Goal: Information Seeking & Learning: Compare options

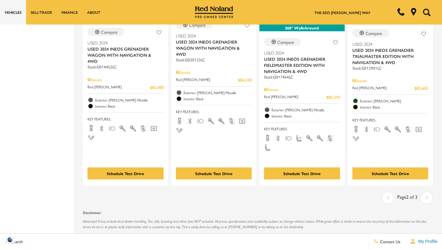
scroll to position [1227, 0]
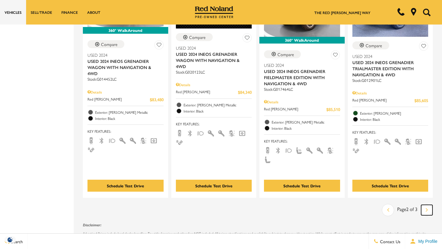
click at [426, 205] on icon "next page" at bounding box center [426, 210] width 2 height 10
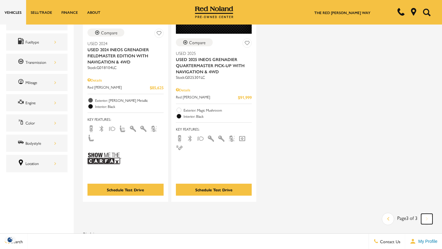
scroll to position [196, 0]
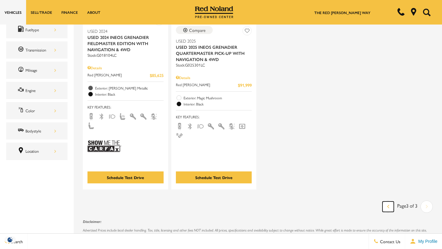
click at [387, 201] on icon "previous page" at bounding box center [388, 206] width 2 height 10
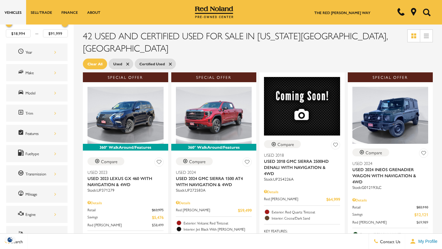
scroll to position [74, 0]
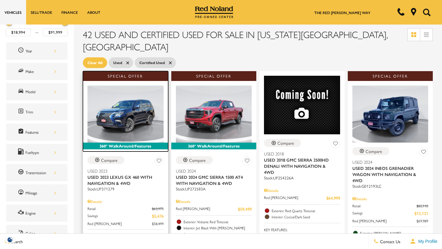
click at [132, 103] on img at bounding box center [125, 114] width 76 height 57
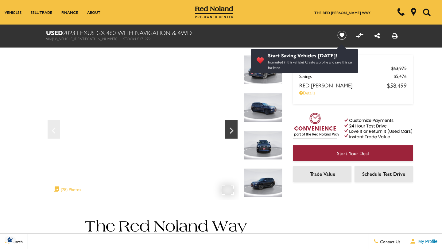
click at [266, 106] on img at bounding box center [262, 107] width 39 height 29
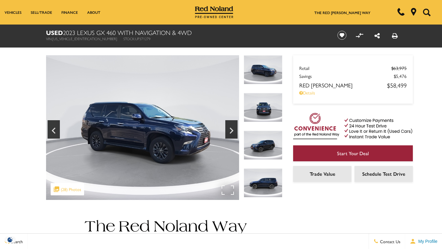
click at [263, 143] on img at bounding box center [262, 145] width 39 height 29
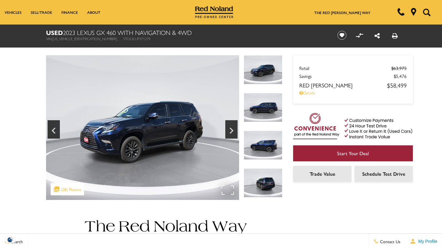
click at [262, 185] on img at bounding box center [262, 182] width 39 height 29
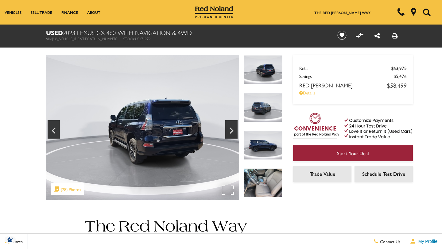
click at [256, 178] on img at bounding box center [262, 182] width 39 height 29
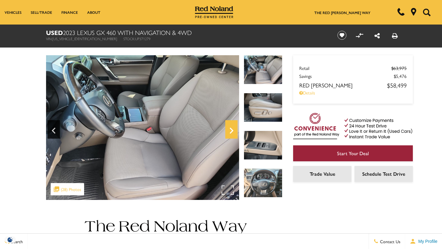
click at [233, 132] on icon "Next" at bounding box center [231, 130] width 12 height 15
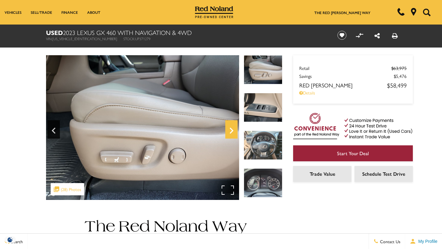
click at [232, 131] on icon "Next" at bounding box center [231, 131] width 4 height 6
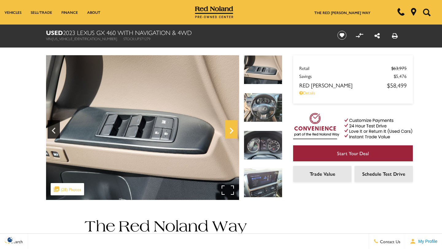
click at [232, 131] on icon "Next" at bounding box center [231, 131] width 4 height 6
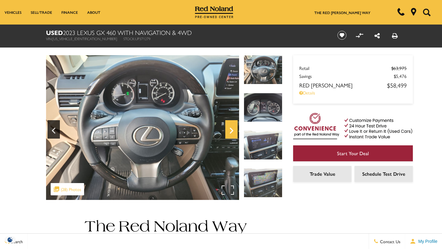
click at [232, 131] on icon "Next" at bounding box center [231, 131] width 4 height 6
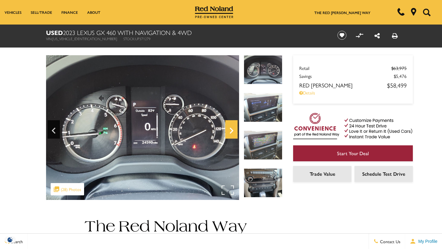
click at [232, 131] on icon "Next" at bounding box center [231, 131] width 4 height 6
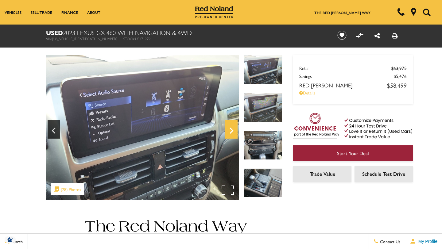
click at [232, 131] on icon "Next" at bounding box center [231, 130] width 12 height 15
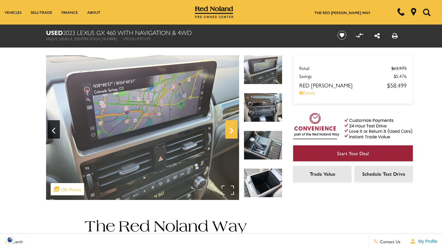
click at [232, 131] on icon "Next" at bounding box center [231, 130] width 12 height 15
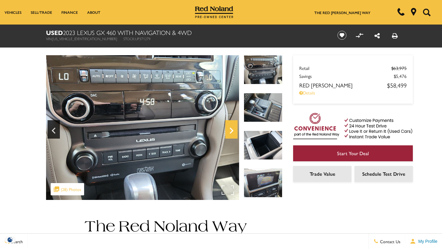
click at [233, 131] on icon "Next" at bounding box center [231, 130] width 12 height 15
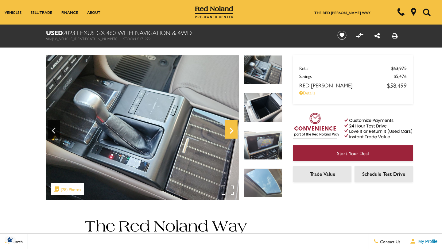
click at [234, 131] on icon "Next" at bounding box center [231, 130] width 12 height 15
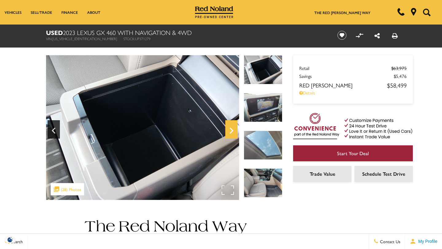
click at [232, 130] on icon "Next" at bounding box center [231, 131] width 4 height 6
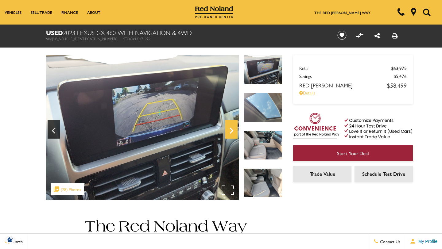
click at [233, 130] on icon "Next" at bounding box center [231, 130] width 12 height 15
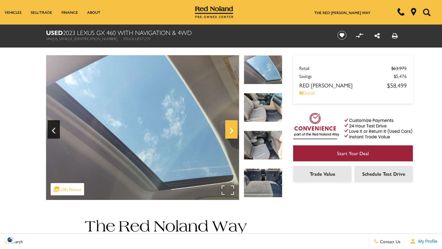
click at [232, 132] on icon "Next" at bounding box center [231, 131] width 4 height 6
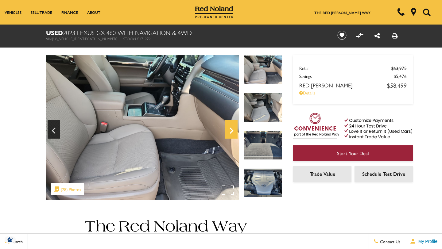
click at [232, 130] on icon "Next" at bounding box center [231, 131] width 4 height 6
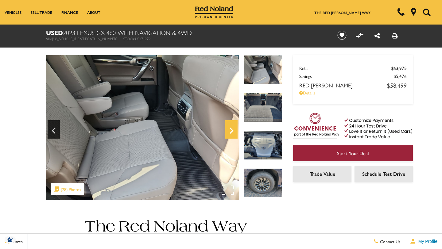
click at [232, 130] on icon "Next" at bounding box center [231, 131] width 4 height 6
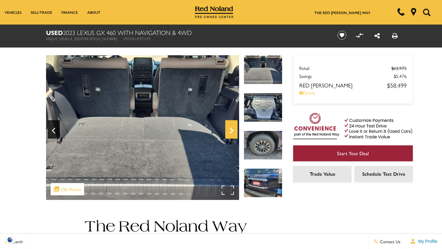
click at [232, 130] on icon "Next" at bounding box center [231, 131] width 4 height 6
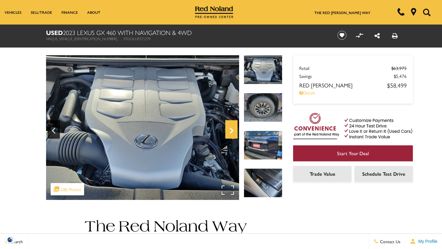
click at [232, 130] on icon "Next" at bounding box center [231, 131] width 4 height 6
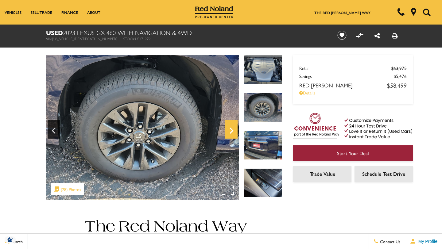
click at [233, 130] on icon "Next" at bounding box center [231, 131] width 4 height 6
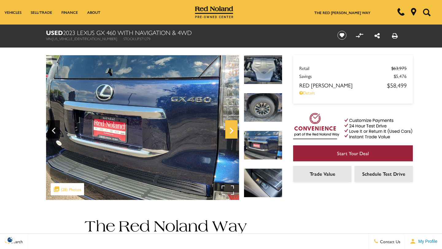
click at [233, 130] on icon "Next" at bounding box center [231, 131] width 4 height 6
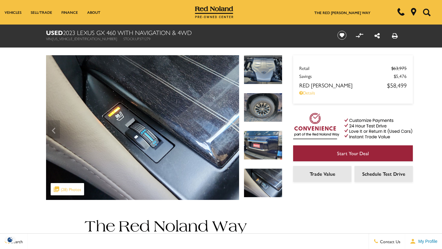
click at [233, 131] on img at bounding box center [142, 127] width 193 height 145
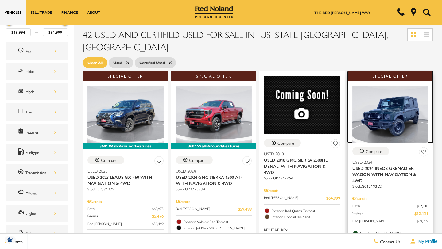
click at [403, 106] on img at bounding box center [390, 114] width 76 height 57
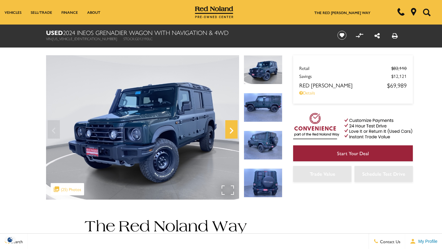
click at [230, 133] on icon "Next" at bounding box center [231, 131] width 4 height 6
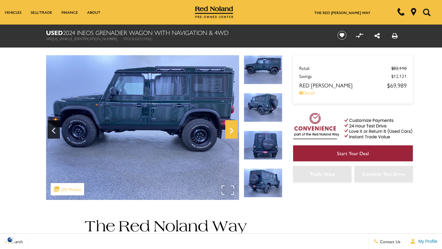
click at [231, 132] on icon "Next" at bounding box center [231, 131] width 4 height 6
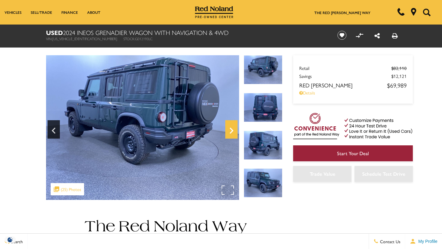
click at [231, 132] on icon "Next" at bounding box center [231, 131] width 4 height 6
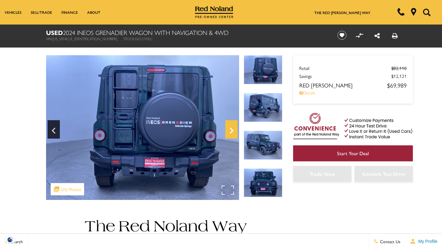
click at [231, 132] on icon "Next" at bounding box center [231, 131] width 4 height 6
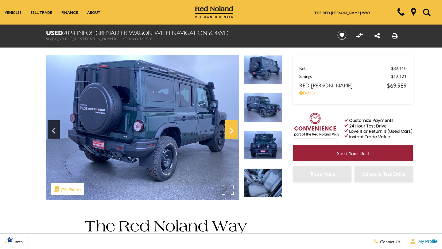
click at [231, 132] on icon "Next" at bounding box center [231, 131] width 4 height 6
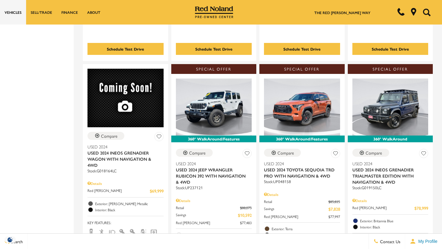
scroll to position [626, 0]
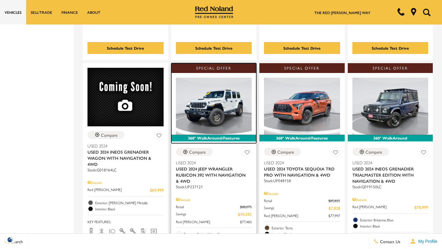
click at [215, 88] on img at bounding box center [214, 106] width 76 height 57
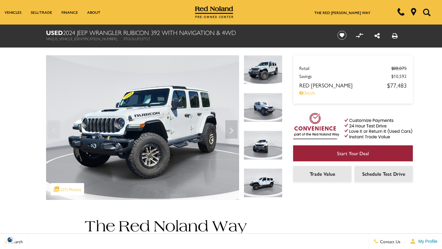
click at [266, 72] on img at bounding box center [262, 69] width 39 height 29
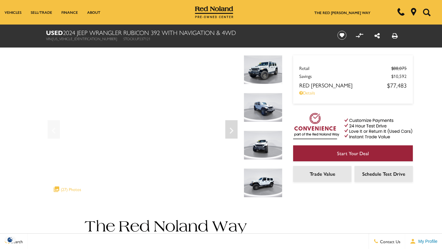
click at [267, 107] on img at bounding box center [262, 107] width 39 height 29
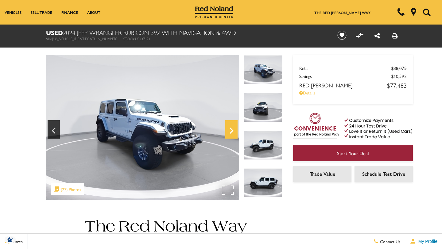
click at [233, 129] on icon "Next" at bounding box center [231, 130] width 12 height 15
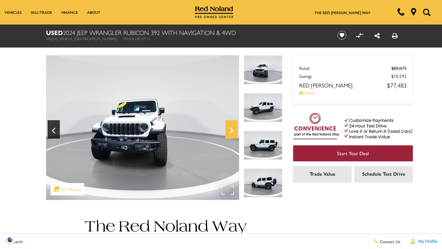
click at [232, 129] on icon "Next" at bounding box center [231, 131] width 4 height 6
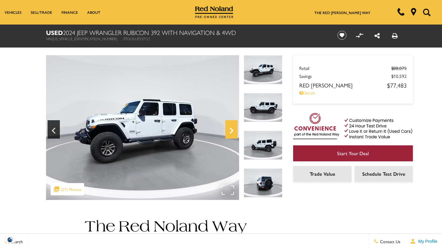
click at [232, 130] on icon "Next" at bounding box center [231, 131] width 4 height 6
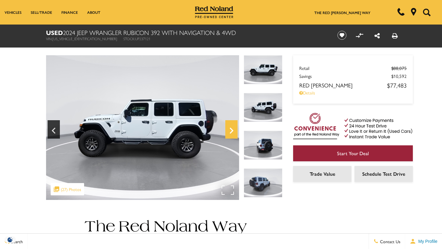
click at [232, 130] on icon "Next" at bounding box center [231, 131] width 4 height 6
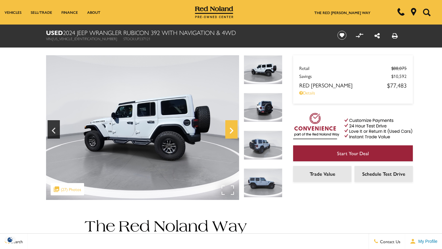
click at [232, 130] on icon "Next" at bounding box center [231, 131] width 4 height 6
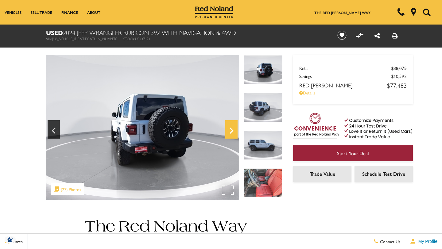
click at [232, 130] on icon "Next" at bounding box center [231, 131] width 4 height 6
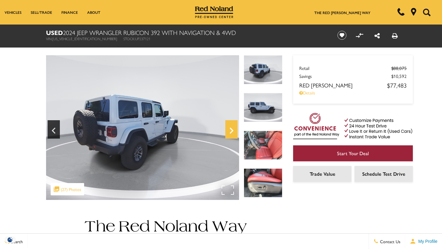
click at [232, 130] on icon "Next" at bounding box center [231, 131] width 4 height 6
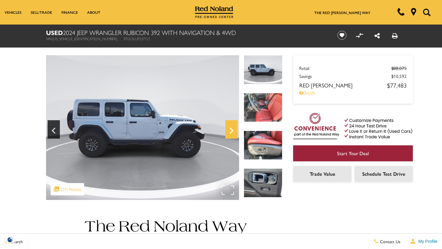
click at [232, 130] on icon "Next" at bounding box center [231, 131] width 4 height 6
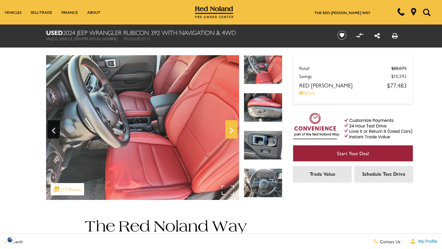
click at [230, 128] on icon "Next" at bounding box center [231, 131] width 4 height 6
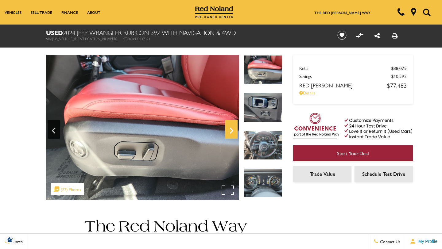
click at [231, 131] on icon "Next" at bounding box center [231, 130] width 12 height 15
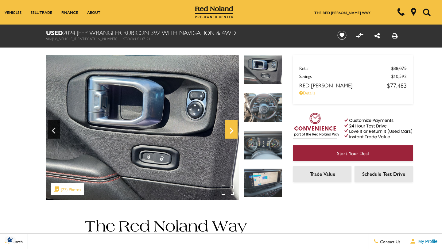
click at [232, 131] on icon "Next" at bounding box center [231, 131] width 4 height 6
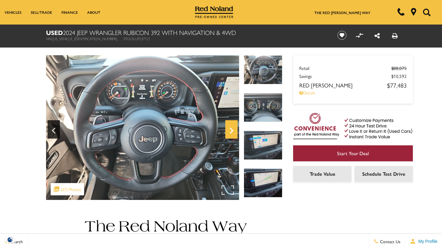
click at [232, 132] on icon "Next" at bounding box center [231, 130] width 12 height 15
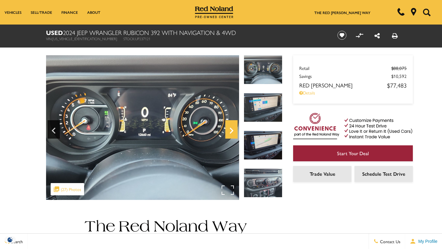
click at [233, 131] on icon "Next" at bounding box center [231, 130] width 12 height 15
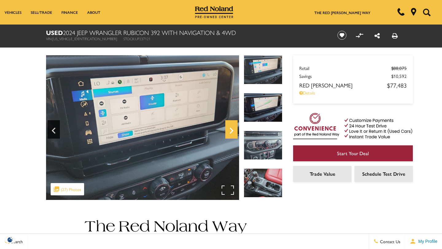
click at [233, 131] on icon "Next" at bounding box center [231, 130] width 12 height 15
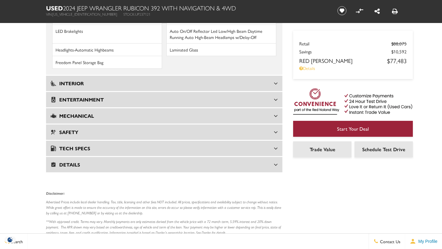
scroll to position [969, 0]
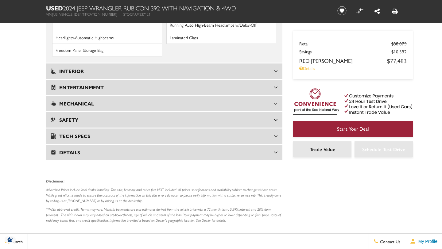
click at [167, 68] on h3 "Interior" at bounding box center [162, 71] width 223 height 6
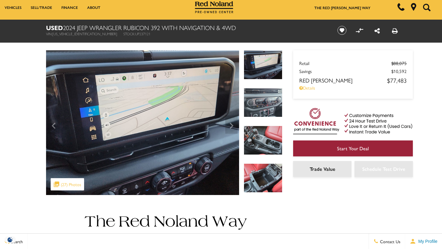
scroll to position [0, 0]
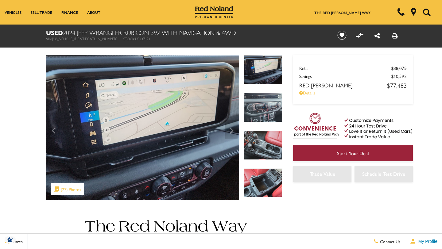
click at [53, 132] on icon "Previous" at bounding box center [54, 131] width 4 height 6
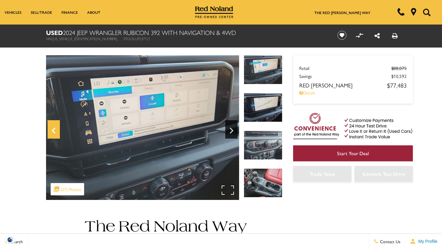
click at [54, 132] on icon "Previous" at bounding box center [54, 131] width 4 height 6
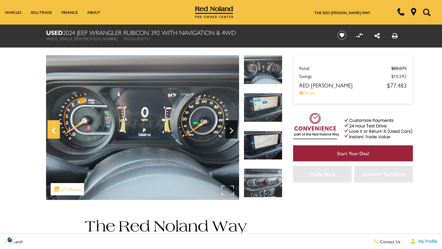
click at [54, 132] on icon "Previous" at bounding box center [54, 131] width 4 height 6
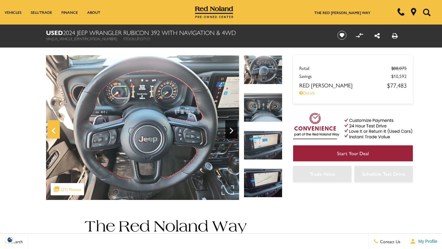
click at [54, 132] on icon "Previous" at bounding box center [54, 131] width 4 height 6
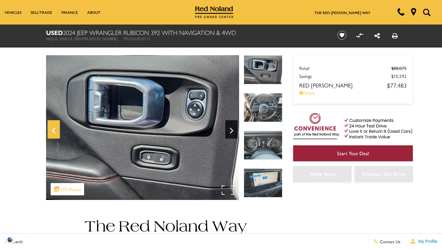
click at [54, 132] on icon "Previous" at bounding box center [54, 131] width 4 height 6
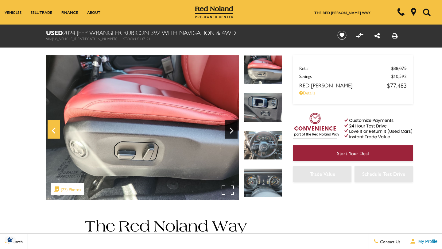
click at [54, 132] on icon "Previous" at bounding box center [54, 131] width 4 height 6
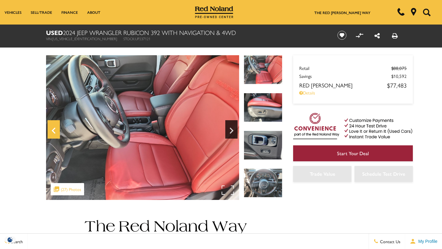
click at [54, 132] on icon "Previous" at bounding box center [54, 130] width 12 height 15
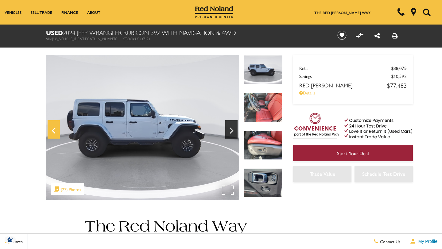
click at [54, 132] on icon "Previous" at bounding box center [54, 130] width 12 height 15
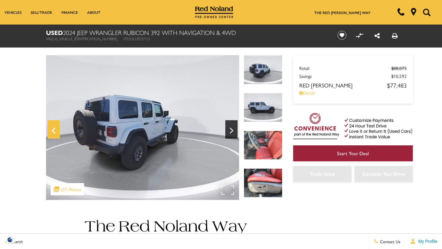
click at [54, 132] on icon "Previous" at bounding box center [54, 130] width 12 height 15
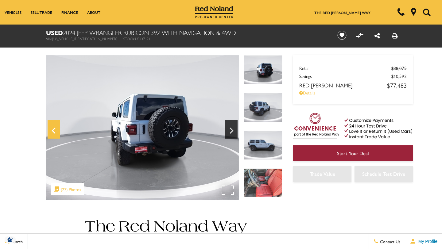
click at [54, 132] on icon "Previous" at bounding box center [54, 130] width 12 height 15
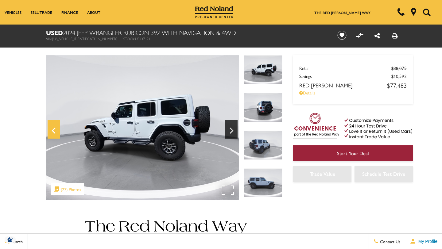
click at [54, 132] on icon "Previous" at bounding box center [54, 130] width 12 height 15
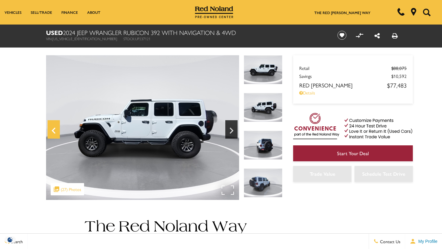
click at [54, 132] on icon "Previous" at bounding box center [54, 130] width 12 height 15
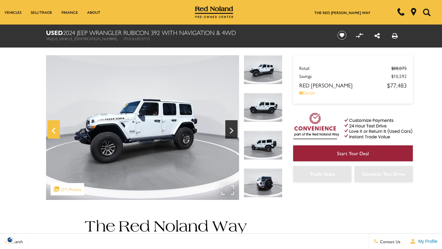
click at [54, 132] on icon "Previous" at bounding box center [54, 130] width 12 height 15
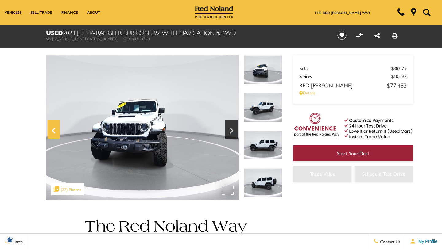
click at [54, 132] on icon "Previous" at bounding box center [54, 130] width 12 height 15
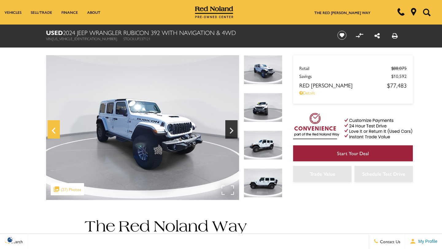
click at [54, 132] on icon "Previous" at bounding box center [54, 130] width 12 height 15
